Goal: Task Accomplishment & Management: Use online tool/utility

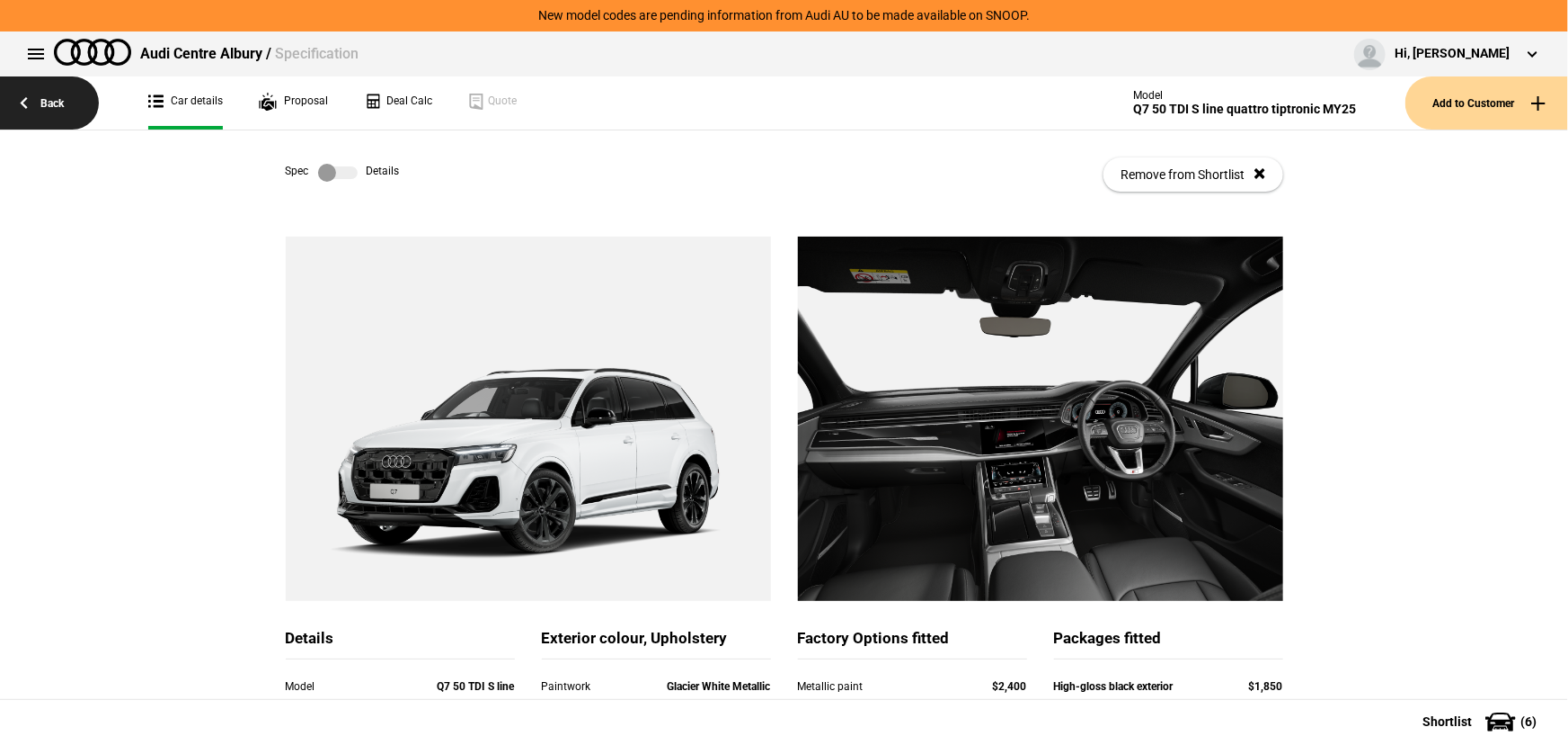
scroll to position [477, 0]
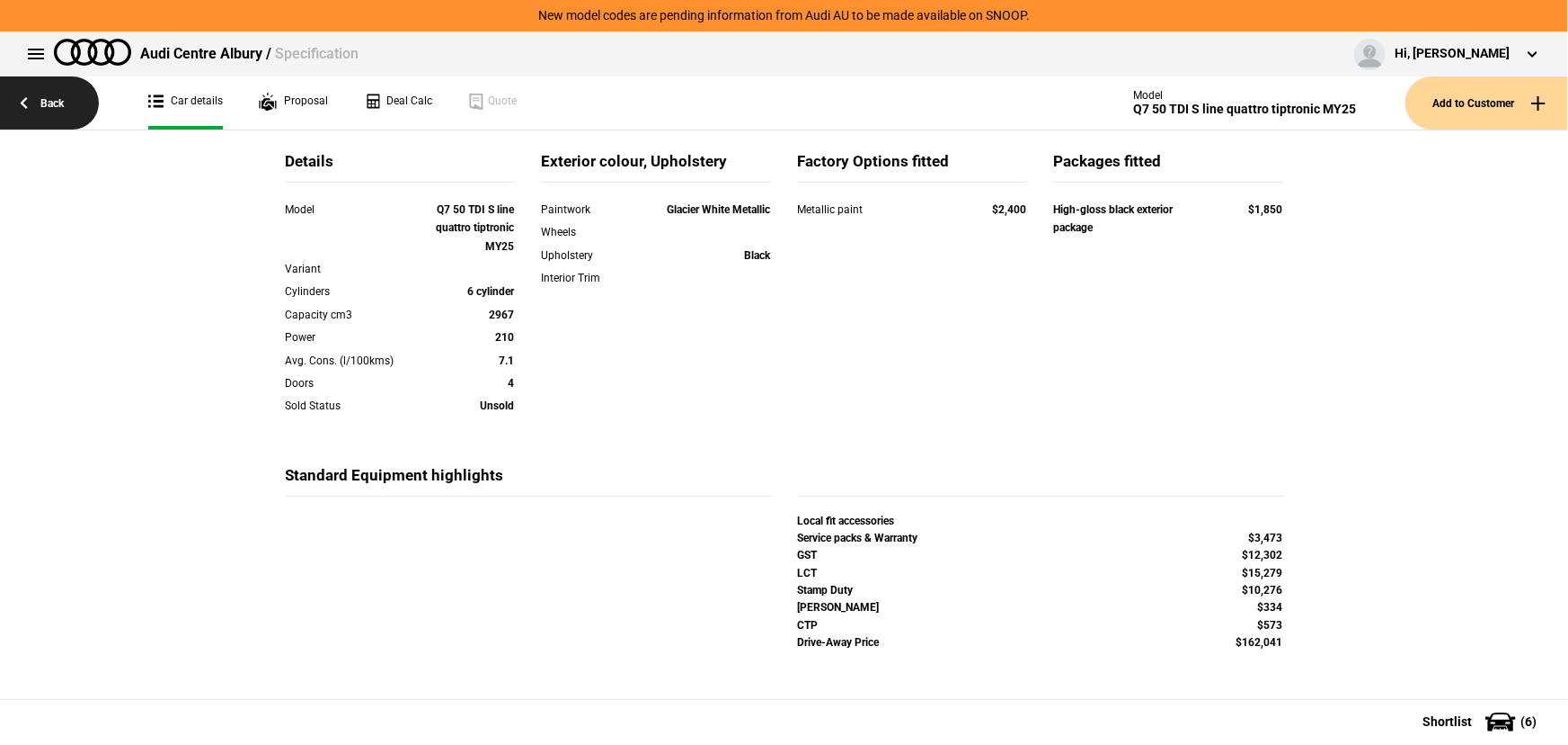
click at [34, 102] on link "Back" at bounding box center [49, 102] width 99 height 53
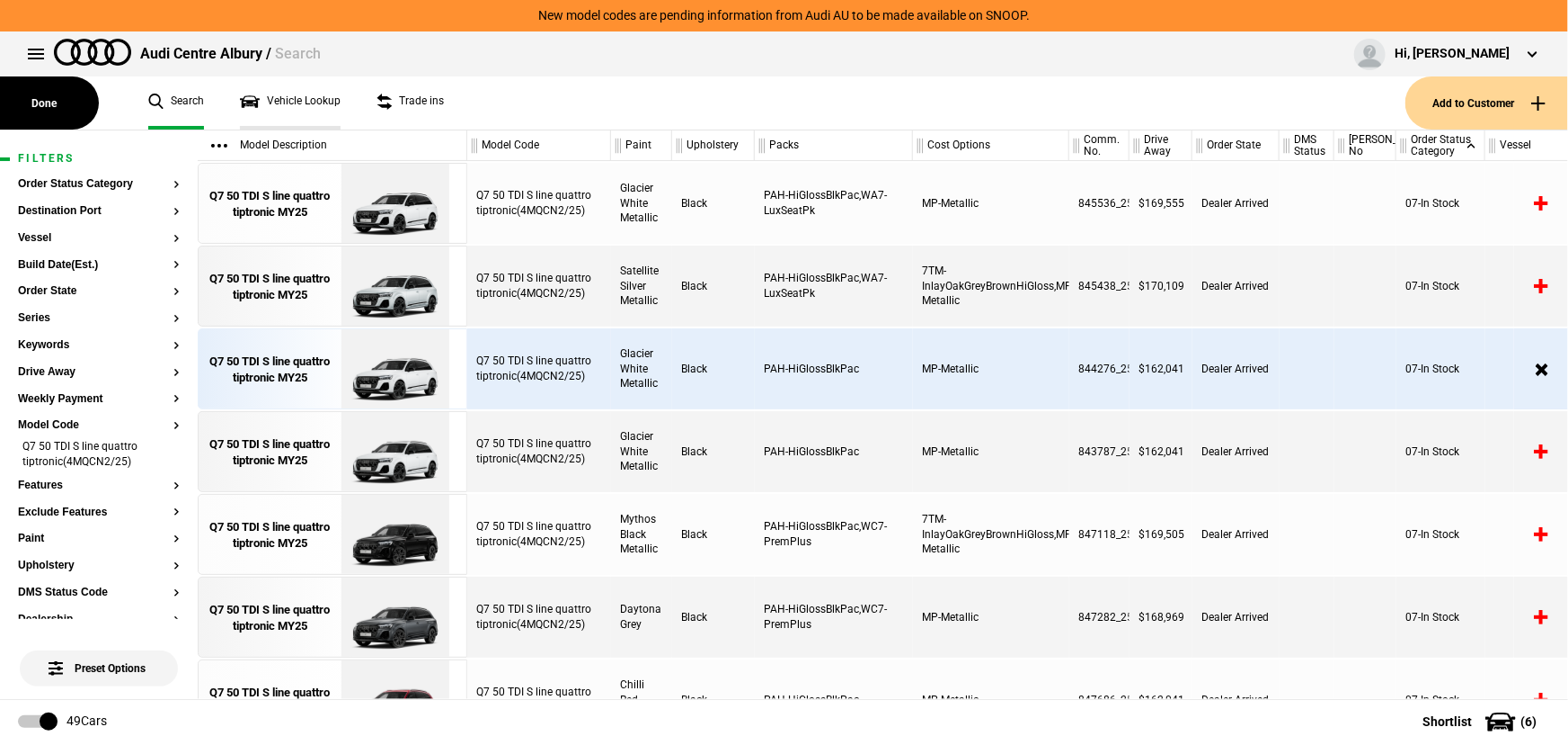
click at [261, 101] on link "Vehicle Lookup" at bounding box center [290, 102] width 101 height 53
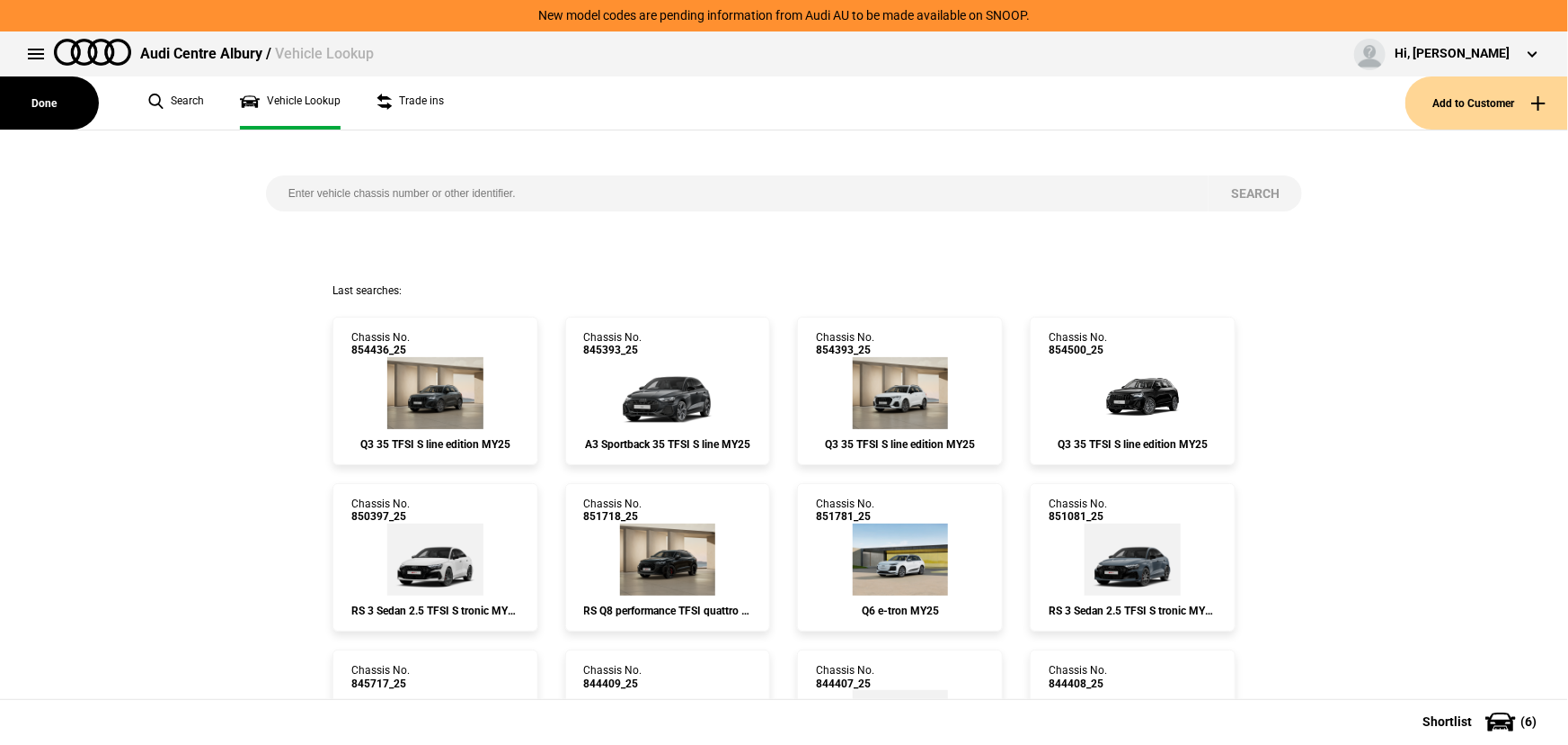
click at [305, 192] on input "search" at bounding box center [737, 193] width 943 height 36
paste input "849390"
type input "849390"
click at [1258, 197] on button "Search" at bounding box center [1255, 193] width 93 height 36
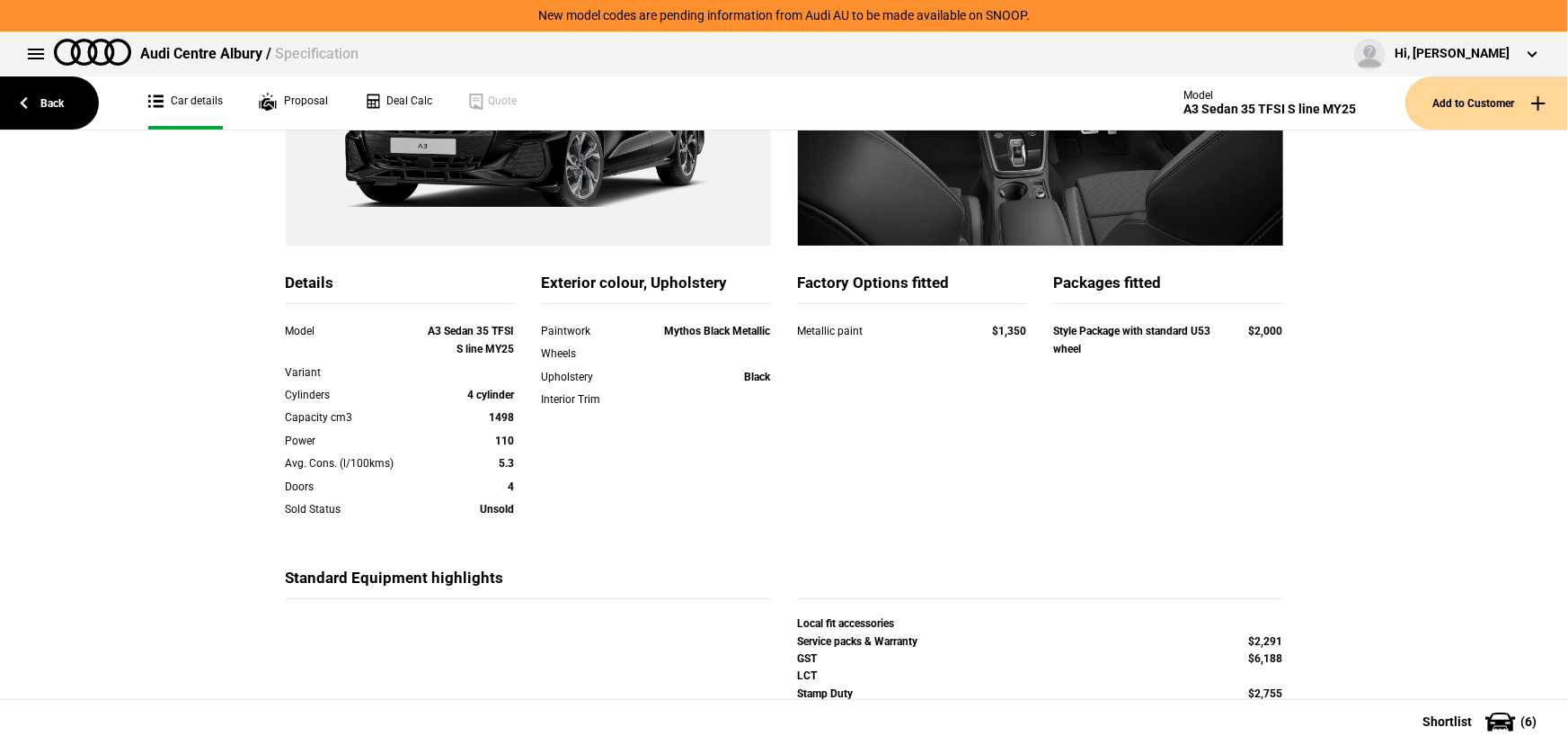
scroll to position [326, 0]
